Goal: Transaction & Acquisition: Purchase product/service

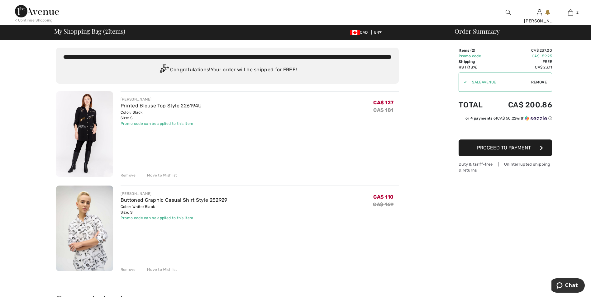
click at [89, 119] on img at bounding box center [84, 134] width 57 height 86
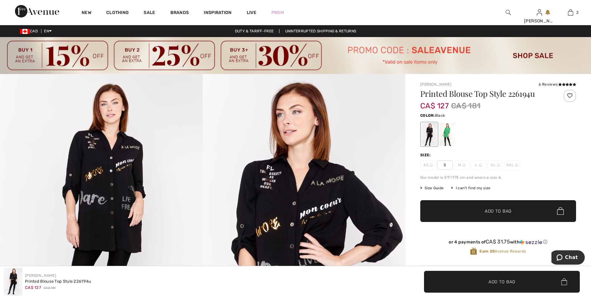
click at [107, 162] on img at bounding box center [101, 226] width 203 height 304
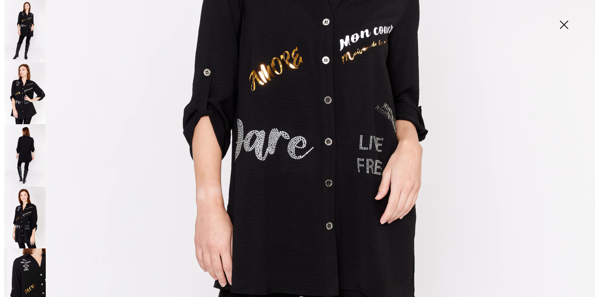
scroll to position [249, 0]
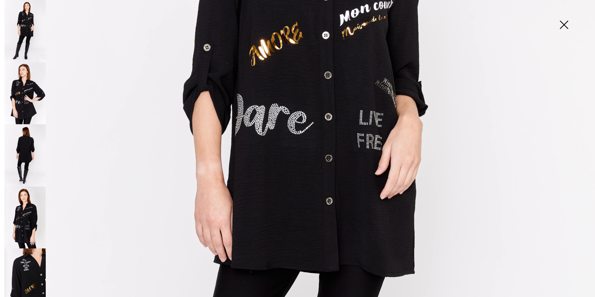
click at [27, 88] on img at bounding box center [24, 93] width 41 height 62
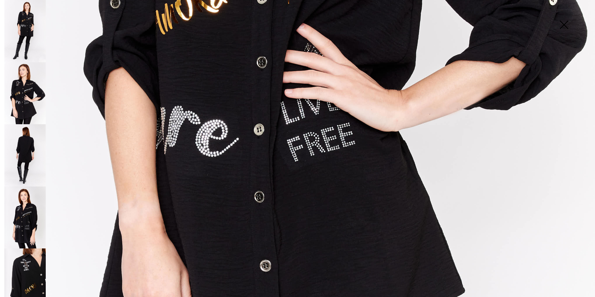
scroll to position [529, 0]
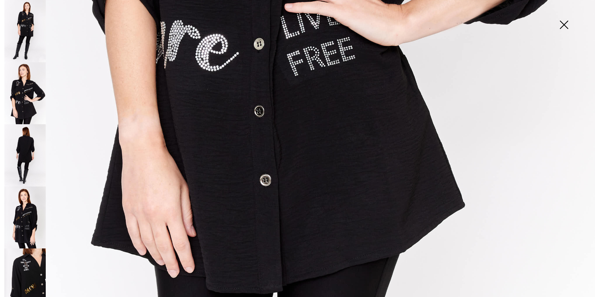
click at [26, 141] on img at bounding box center [24, 155] width 41 height 62
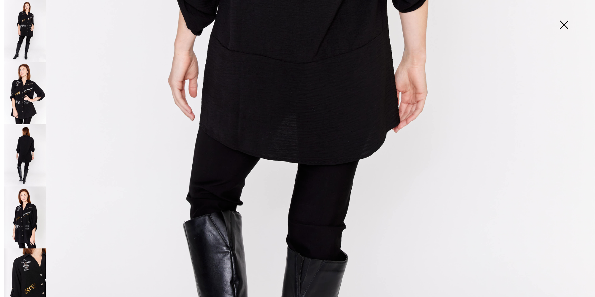
scroll to position [405, 0]
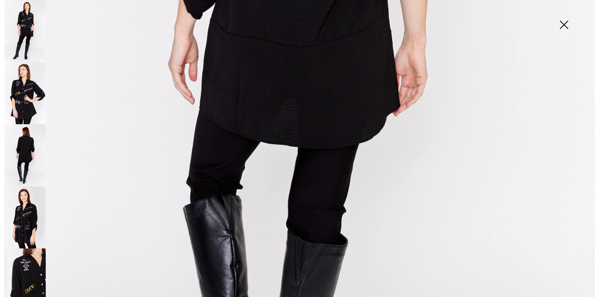
click at [28, 209] on img at bounding box center [24, 217] width 41 height 62
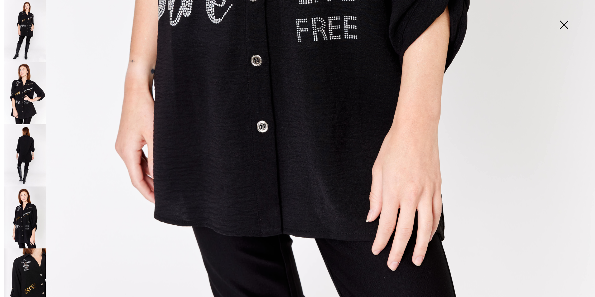
scroll to position [588, 0]
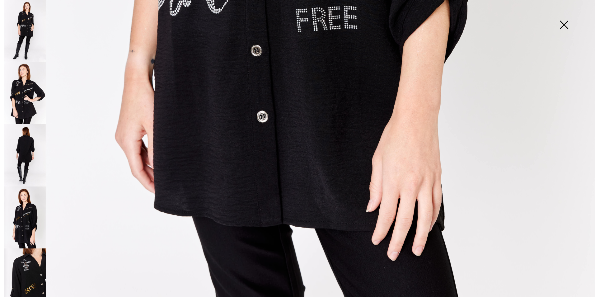
click at [26, 257] on img at bounding box center [24, 279] width 41 height 62
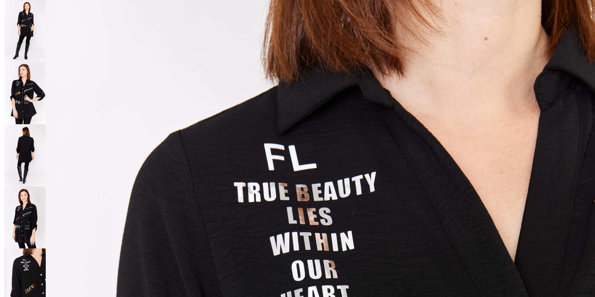
scroll to position [0, 0]
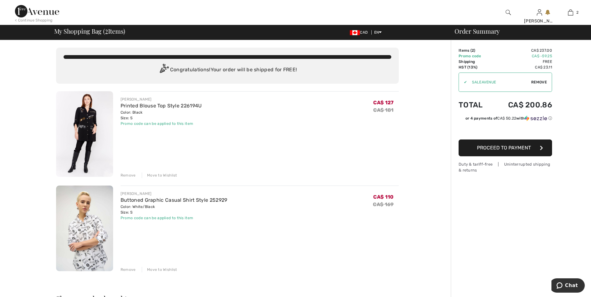
click at [154, 174] on div "Move to Wishlist" at bounding box center [159, 175] width 35 height 6
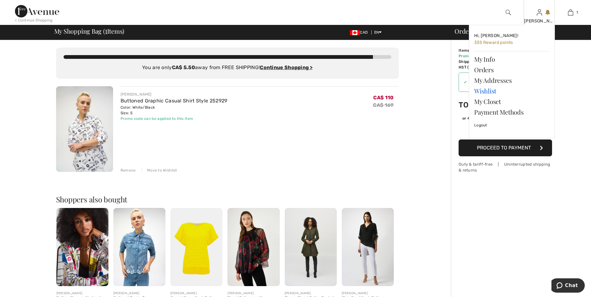
click at [479, 89] on link "Wishlist" at bounding box center [511, 91] width 75 height 11
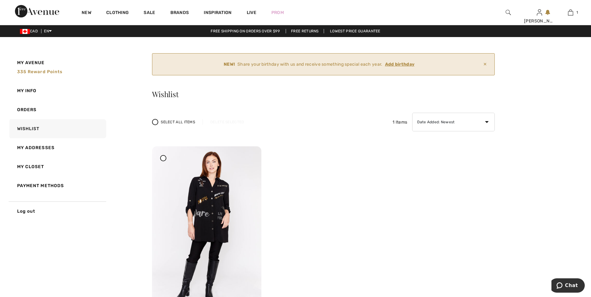
click at [402, 63] on ins "Add birthday" at bounding box center [400, 64] width 30 height 5
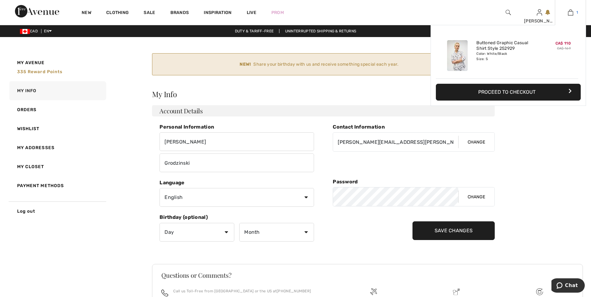
click at [570, 11] on img at bounding box center [569, 12] width 5 height 7
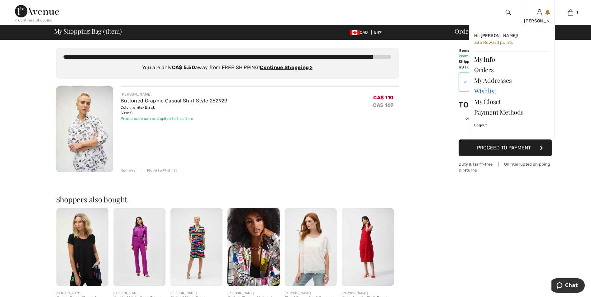
click at [483, 91] on link "Wishlist" at bounding box center [511, 91] width 75 height 11
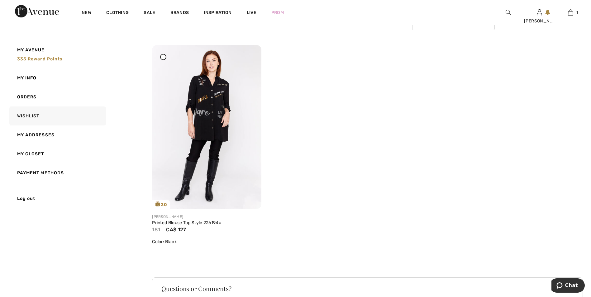
scroll to position [156, 0]
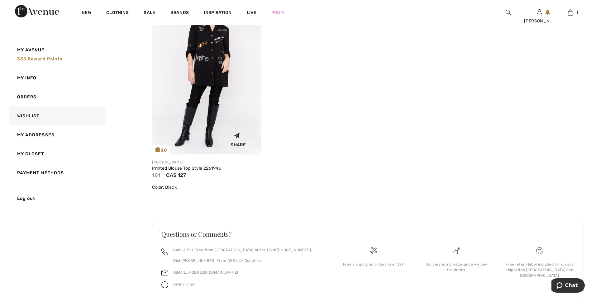
click at [205, 80] on img at bounding box center [206, 73] width 109 height 164
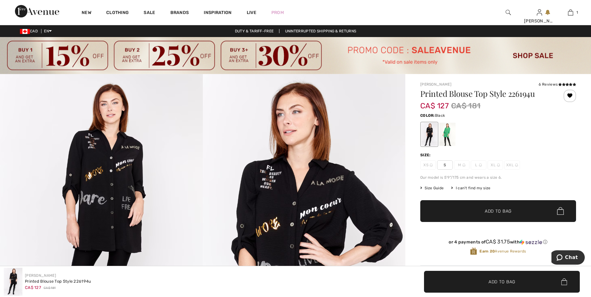
click at [446, 164] on span "S" at bounding box center [445, 164] width 16 height 9
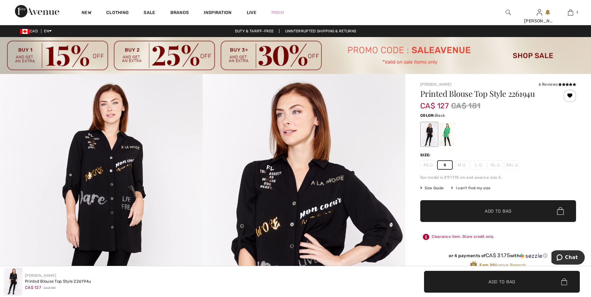
click at [491, 209] on span "Add to Bag" at bounding box center [497, 211] width 27 height 7
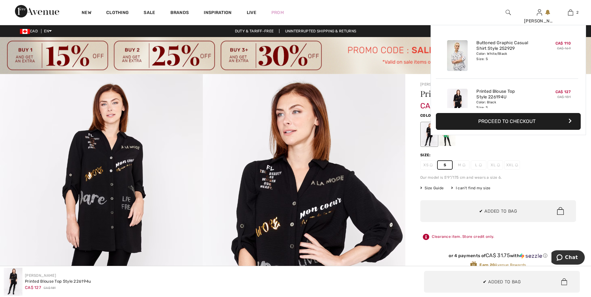
scroll to position [19, 0]
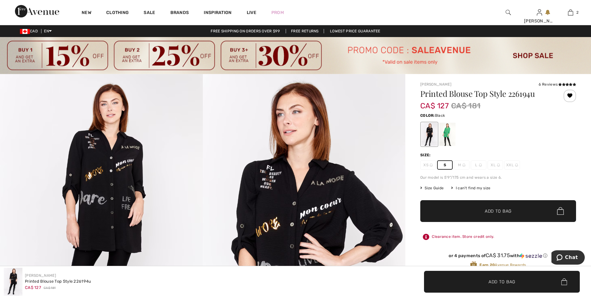
click at [513, 118] on div "Color: Black" at bounding box center [498, 114] width 156 height 7
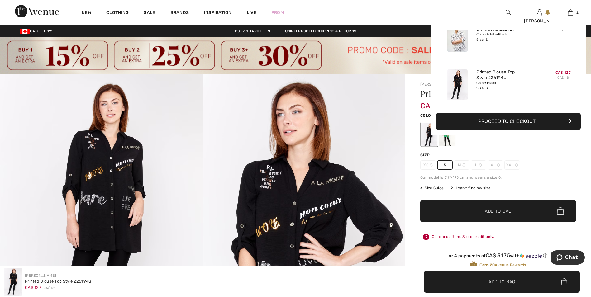
click at [491, 120] on button "Proceed to Checkout" at bounding box center [508, 121] width 145 height 17
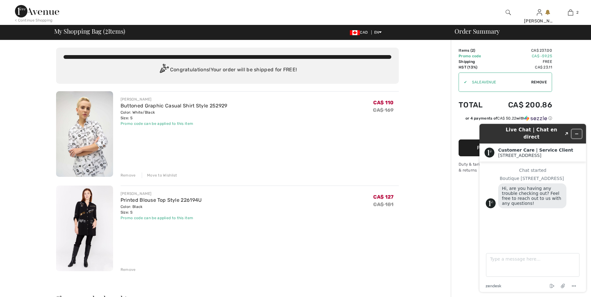
click at [577, 132] on icon "Minimize widget" at bounding box center [576, 134] width 4 height 4
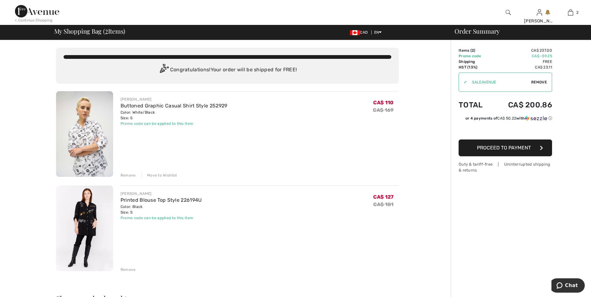
click at [492, 147] on span "Proceed to Payment" at bounding box center [504, 148] width 54 height 6
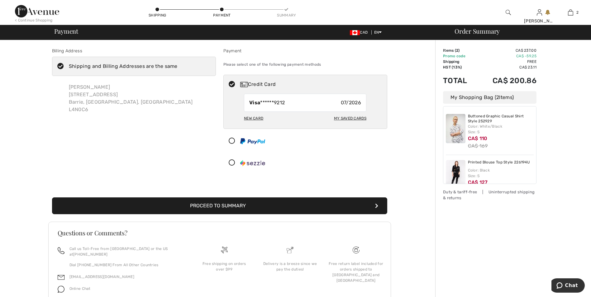
click at [237, 202] on button "Proceed to Summary" at bounding box center [219, 205] width 335 height 17
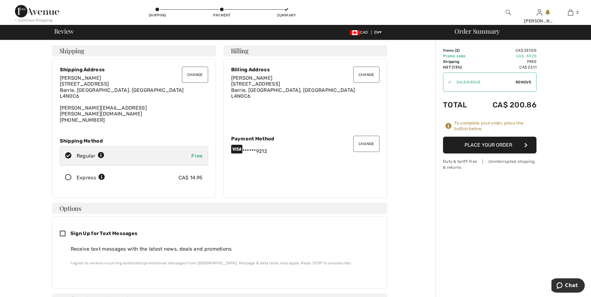
click at [474, 143] on button "Place Your Order" at bounding box center [489, 145] width 93 height 17
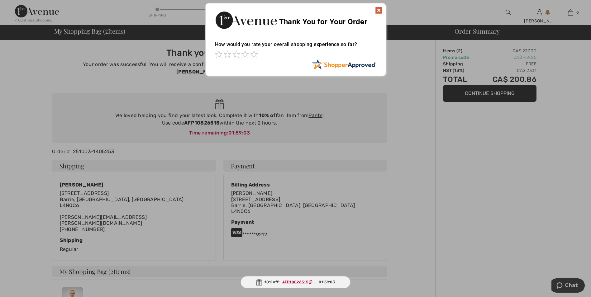
click at [379, 9] on img at bounding box center [378, 10] width 7 height 7
